Goal: Task Accomplishment & Management: Use online tool/utility

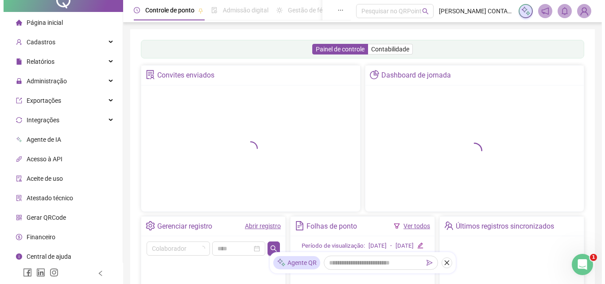
scroll to position [13, 0]
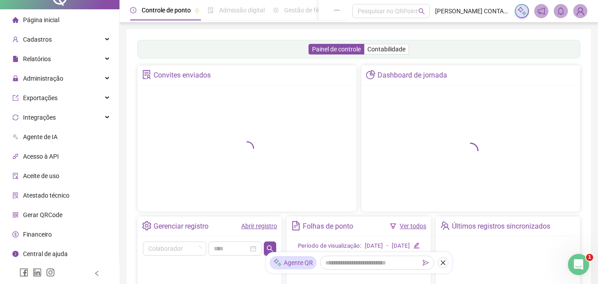
click at [28, 212] on span "Gerar QRCode" at bounding box center [42, 214] width 39 height 7
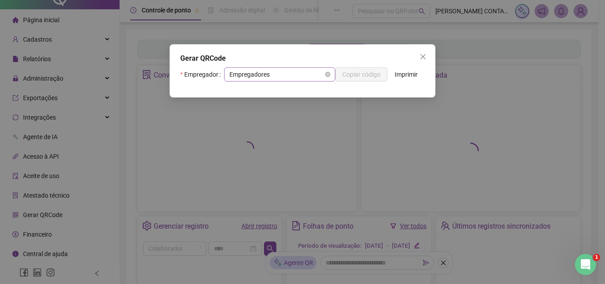
click at [267, 77] on span "Empregadores" at bounding box center [279, 74] width 101 height 13
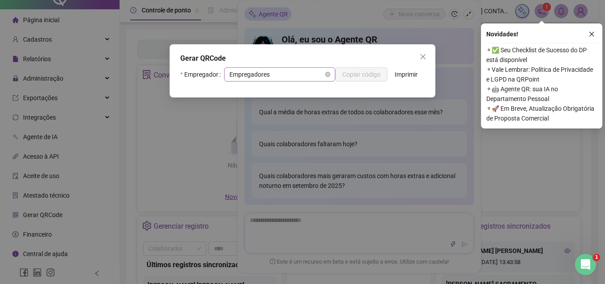
click at [294, 78] on span "Empregadores" at bounding box center [279, 74] width 101 height 13
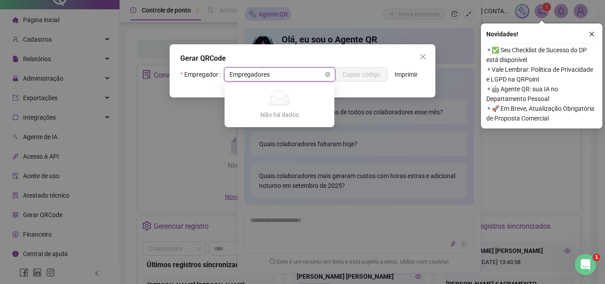
click at [287, 68] on span "Empregadores" at bounding box center [279, 74] width 101 height 13
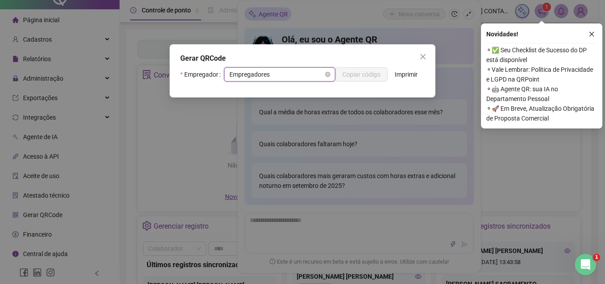
click at [283, 67] on div "Empregadores" at bounding box center [279, 74] width 111 height 14
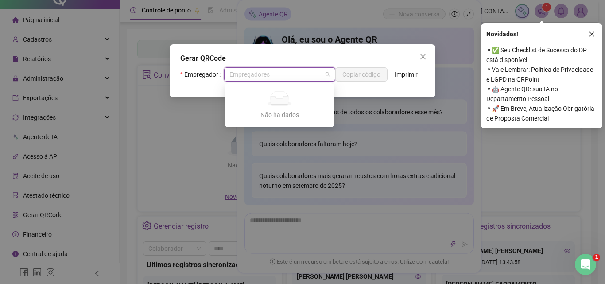
click at [421, 54] on icon "close" at bounding box center [422, 56] width 5 height 5
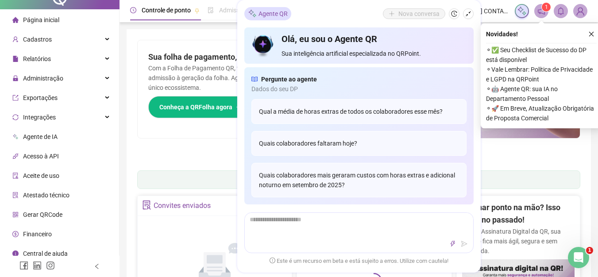
click at [73, 209] on li "Gerar QRCode" at bounding box center [60, 215] width 116 height 18
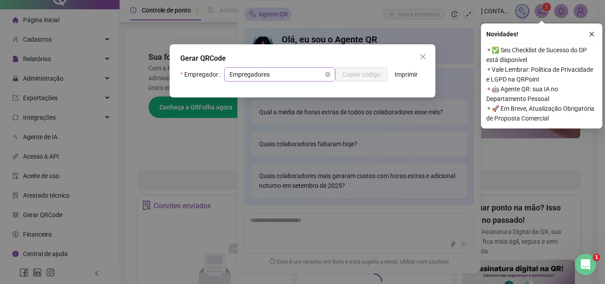
click at [283, 74] on span "Empregadores" at bounding box center [279, 74] width 101 height 13
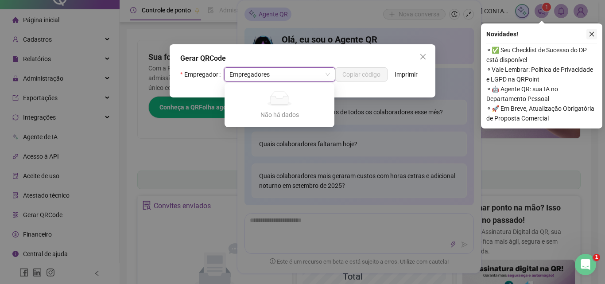
click at [592, 36] on icon "close" at bounding box center [592, 34] width 6 height 6
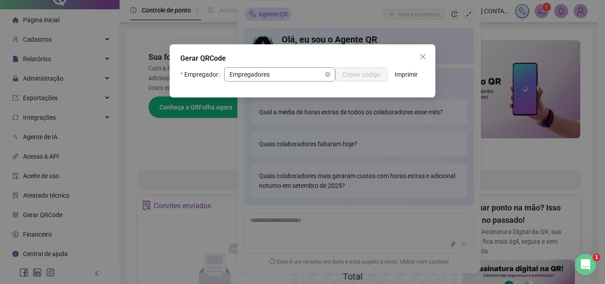
click at [238, 76] on span "Empregadores" at bounding box center [279, 74] width 101 height 13
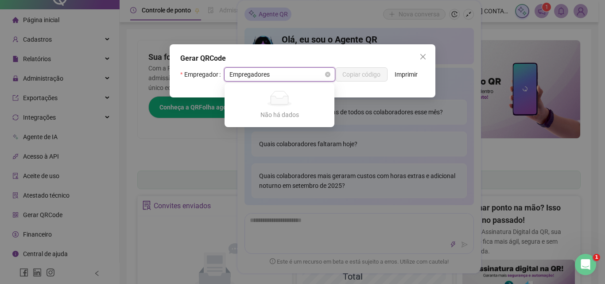
click at [258, 70] on span "Empregadores" at bounding box center [279, 74] width 101 height 13
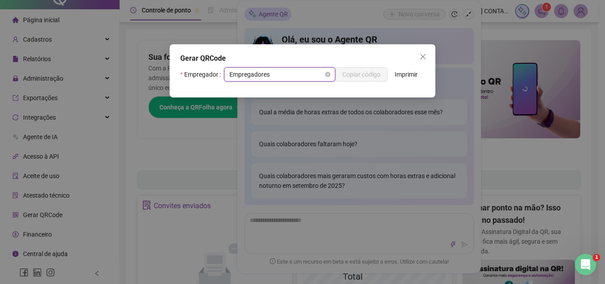
drag, startPoint x: 256, startPoint y: 80, endPoint x: 252, endPoint y: 68, distance: 13.3
click at [256, 80] on span "Empregadores" at bounding box center [279, 74] width 101 height 13
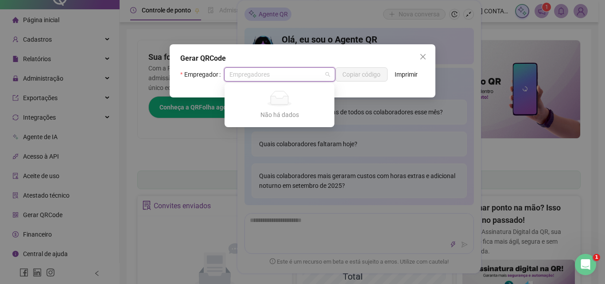
click at [251, 62] on div "Gerar QRCode" at bounding box center [302, 58] width 244 height 11
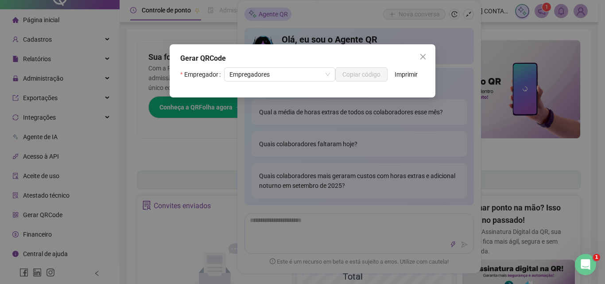
click at [251, 62] on div "Gerar QRCode" at bounding box center [302, 58] width 244 height 11
click at [252, 69] on span "Empregadores" at bounding box center [279, 74] width 101 height 13
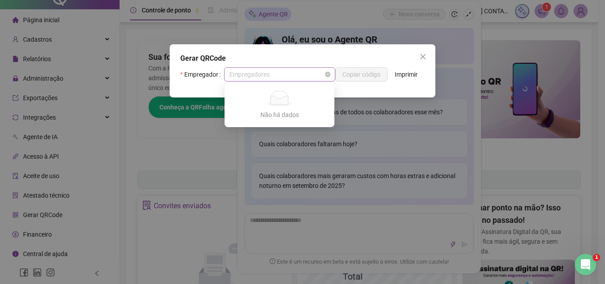
click at [252, 72] on span "Empregadores" at bounding box center [279, 74] width 101 height 13
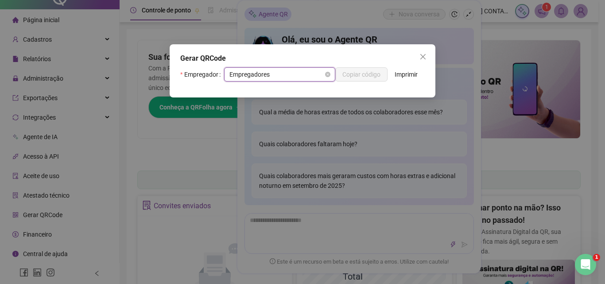
click at [252, 72] on span "Empregadores" at bounding box center [279, 74] width 101 height 13
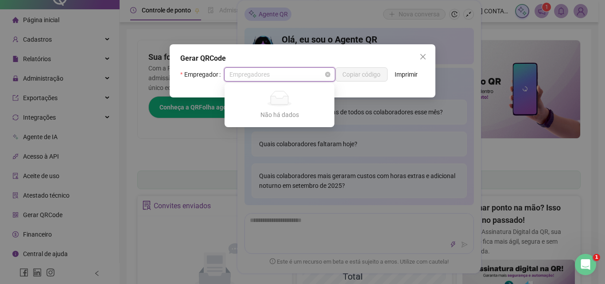
click at [252, 72] on span "Empregadores" at bounding box center [279, 74] width 101 height 13
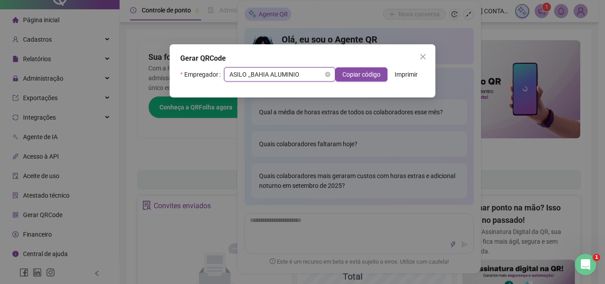
click at [253, 72] on span "ASILO _BAHIA ALUMINIO" at bounding box center [279, 74] width 101 height 13
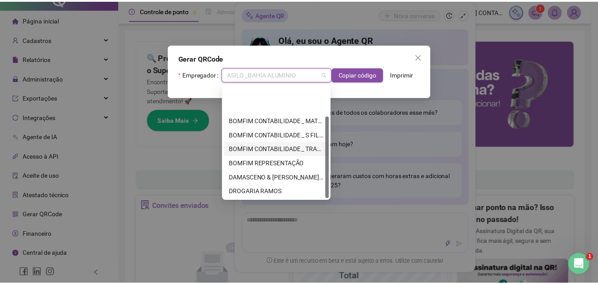
scroll to position [43, 0]
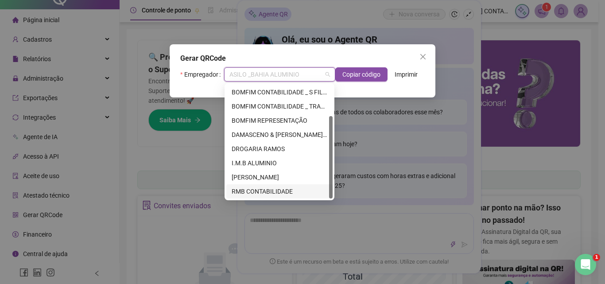
click at [249, 187] on div "RMB CONTABILIDADE" at bounding box center [280, 191] width 96 height 10
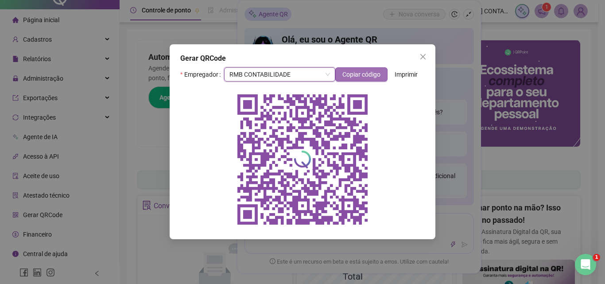
click at [354, 78] on span "Copiar código" at bounding box center [361, 75] width 38 height 10
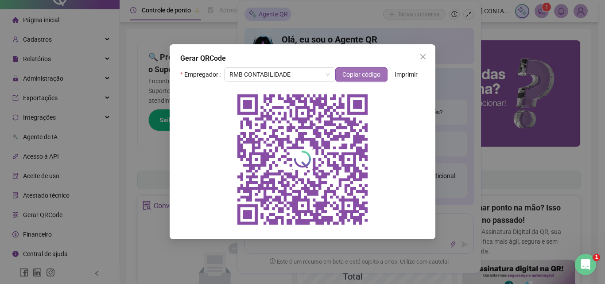
click at [352, 71] on span "Copiar código" at bounding box center [361, 75] width 38 height 10
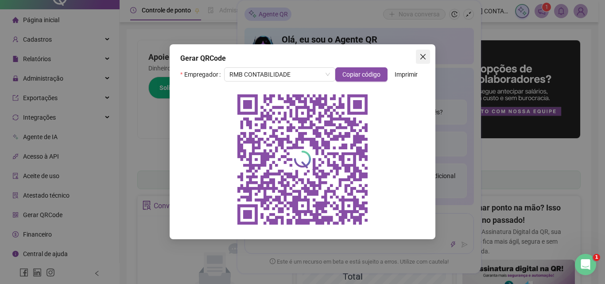
click at [417, 53] on button "Close" at bounding box center [423, 57] width 14 height 14
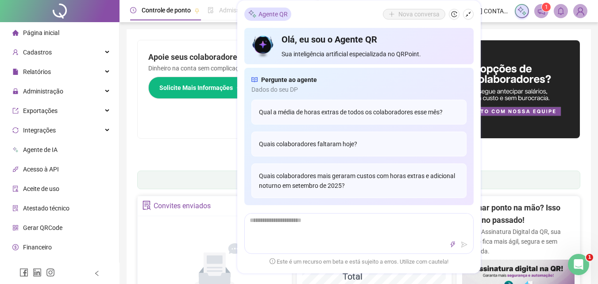
click at [64, 41] on li "Página inicial" at bounding box center [60, 33] width 116 height 18
click at [63, 52] on div "Cadastros" at bounding box center [60, 52] width 116 height 18
